Goal: Information Seeking & Learning: Learn about a topic

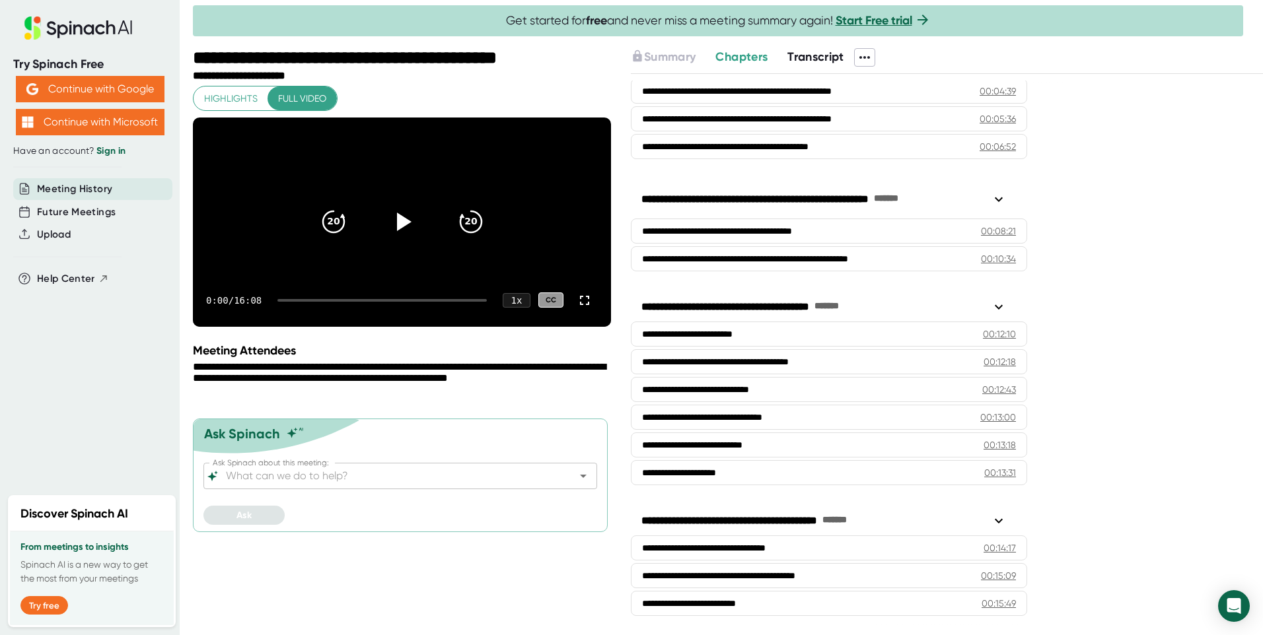
scroll to position [148, 0]
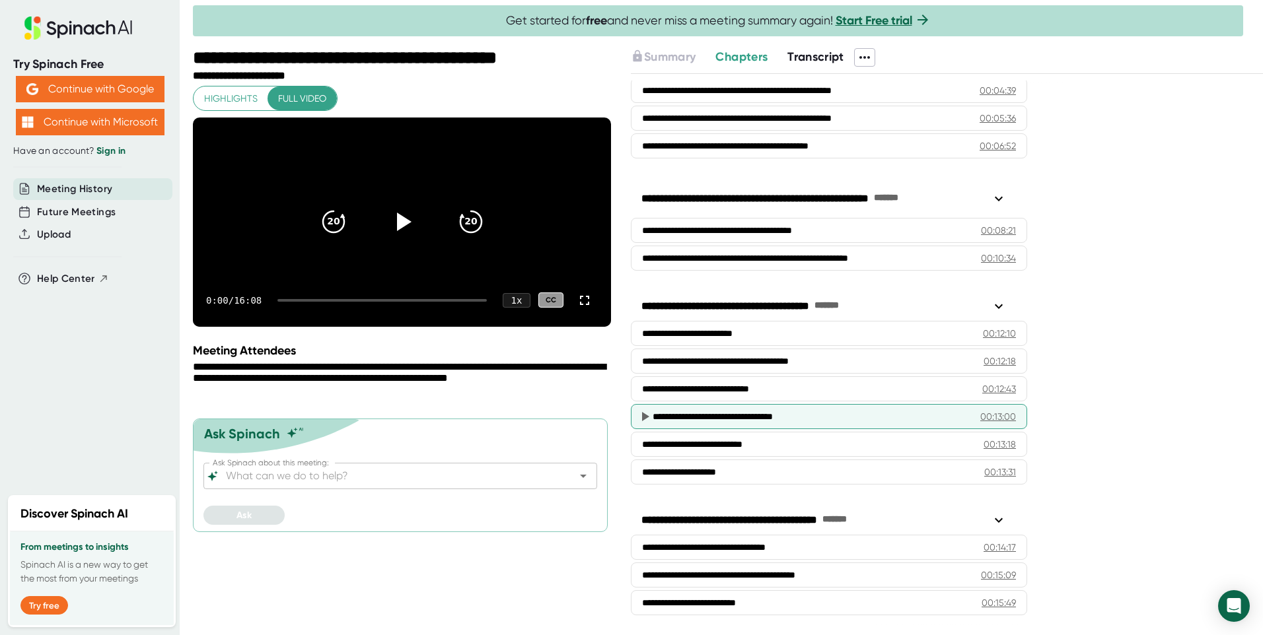
click at [982, 419] on div "00:13:00" at bounding box center [998, 416] width 36 height 13
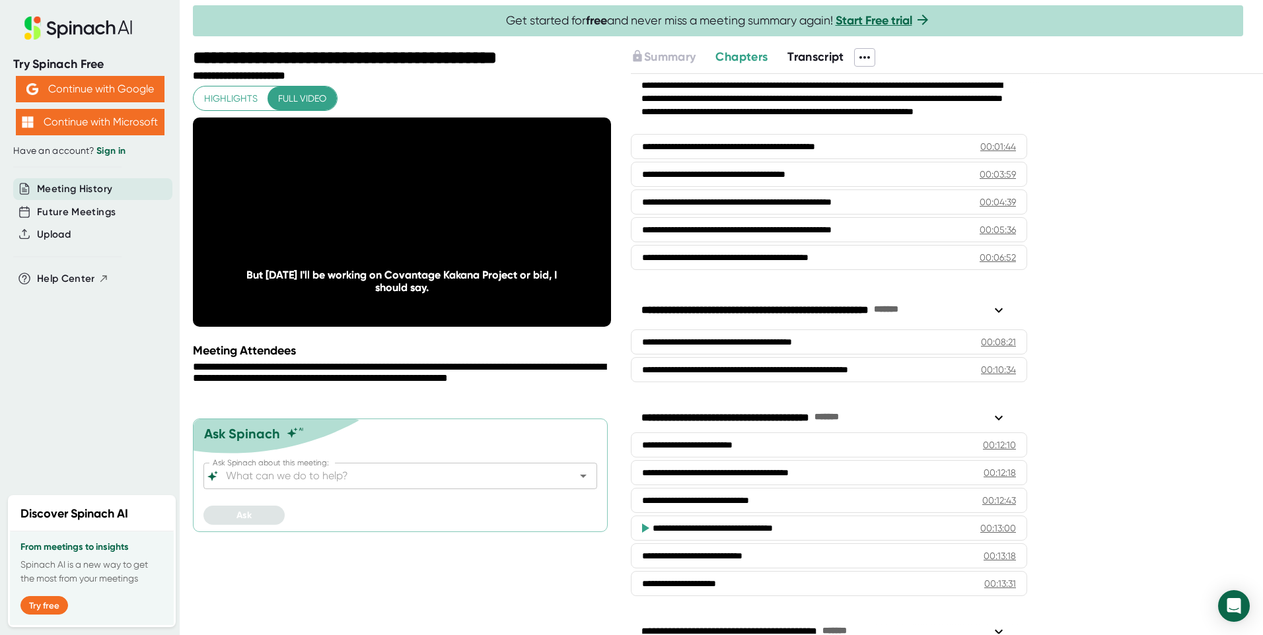
scroll to position [0, 0]
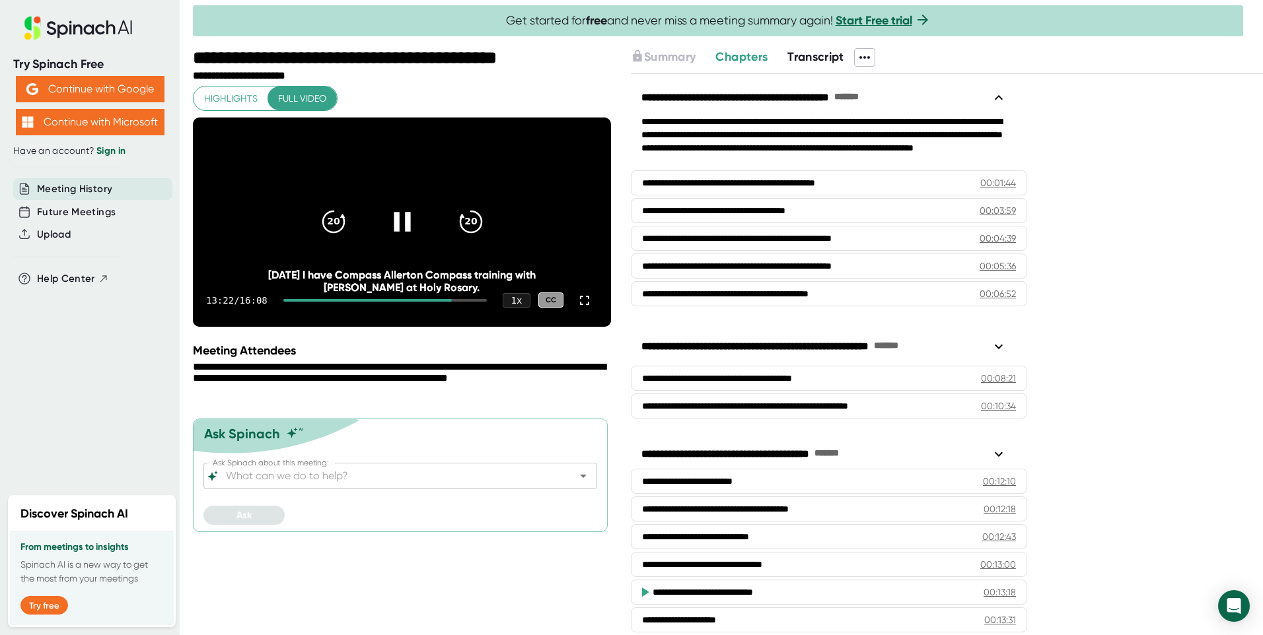
click at [396, 232] on icon at bounding box center [402, 222] width 17 height 19
